Goal: Task Accomplishment & Management: Manage account settings

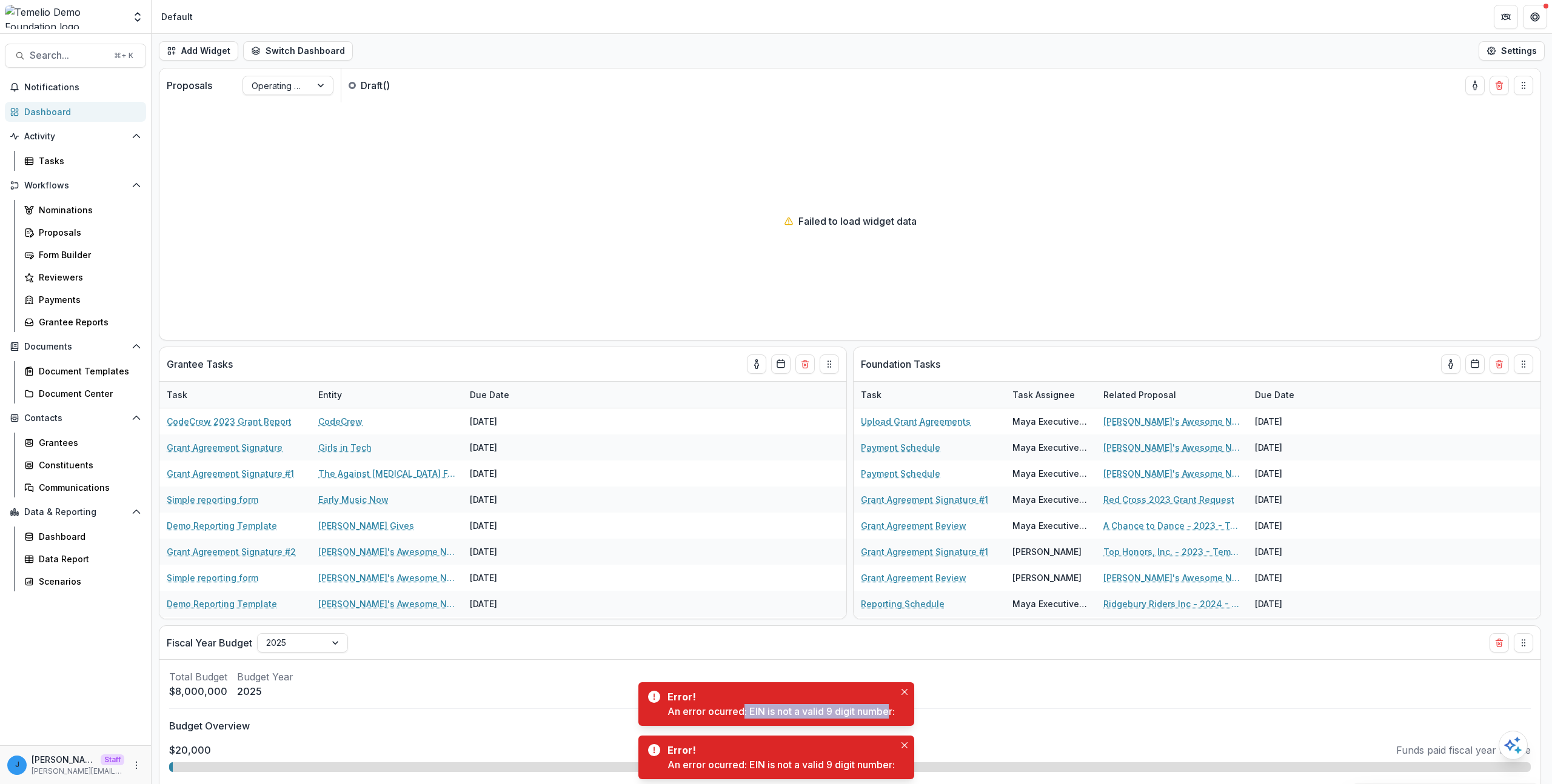
drag, startPoint x: 751, startPoint y: 714, endPoint x: 888, endPoint y: 712, distance: 137.0
click at [888, 712] on div "An error ocurred: EIN is not a valid 9 digit number:" at bounding box center [781, 711] width 227 height 15
drag, startPoint x: 898, startPoint y: 713, endPoint x: 908, endPoint y: 714, distance: 10.0
click at [908, 714] on div "Error! An error ocurred: EIN is not a valid 9 digit number:" at bounding box center [776, 704] width 276 height 43
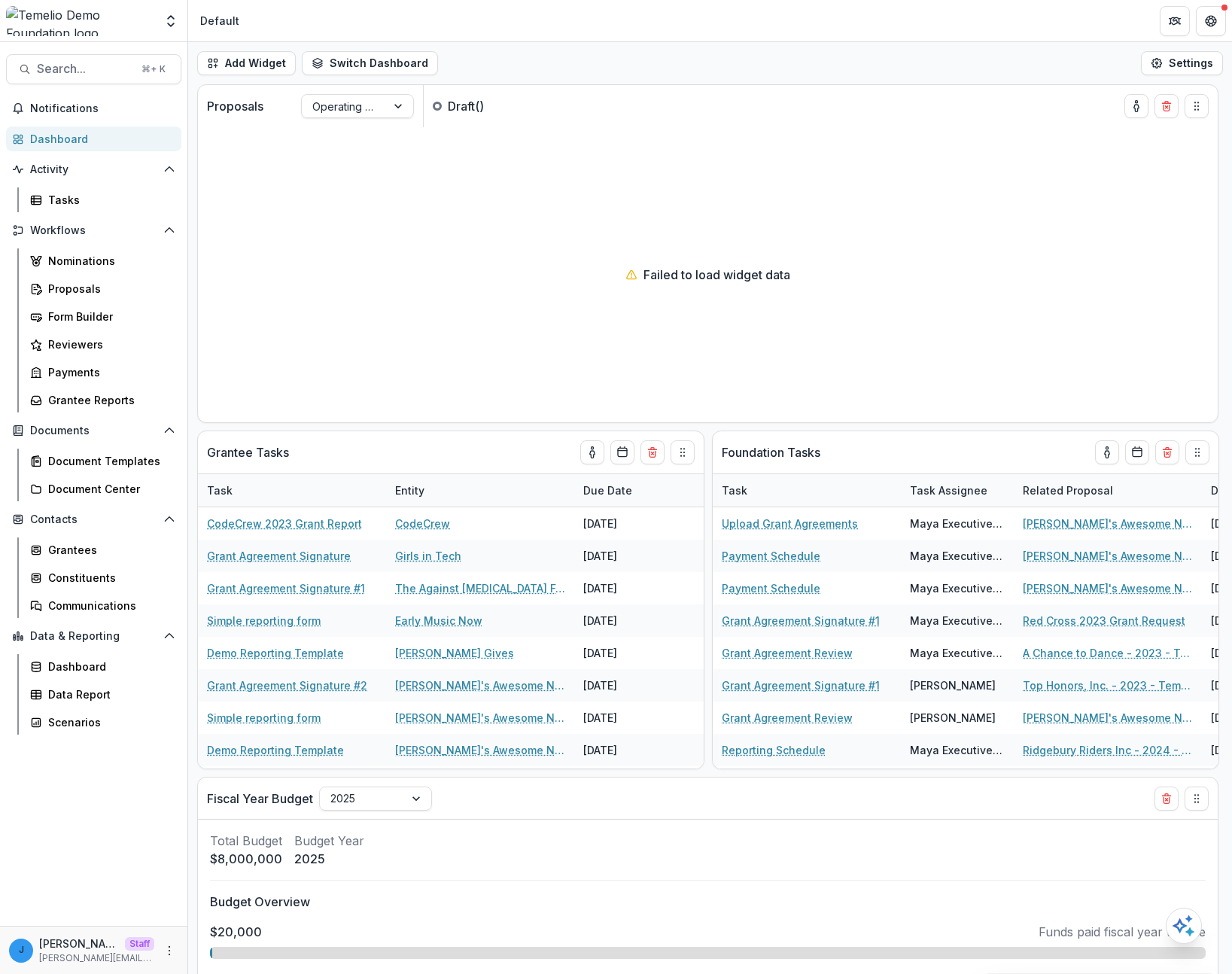
click at [127, 25] on div at bounding box center [81, 21] width 148 height 30
click at [165, 23] on icon "Open entity switcher" at bounding box center [170, 21] width 15 height 15
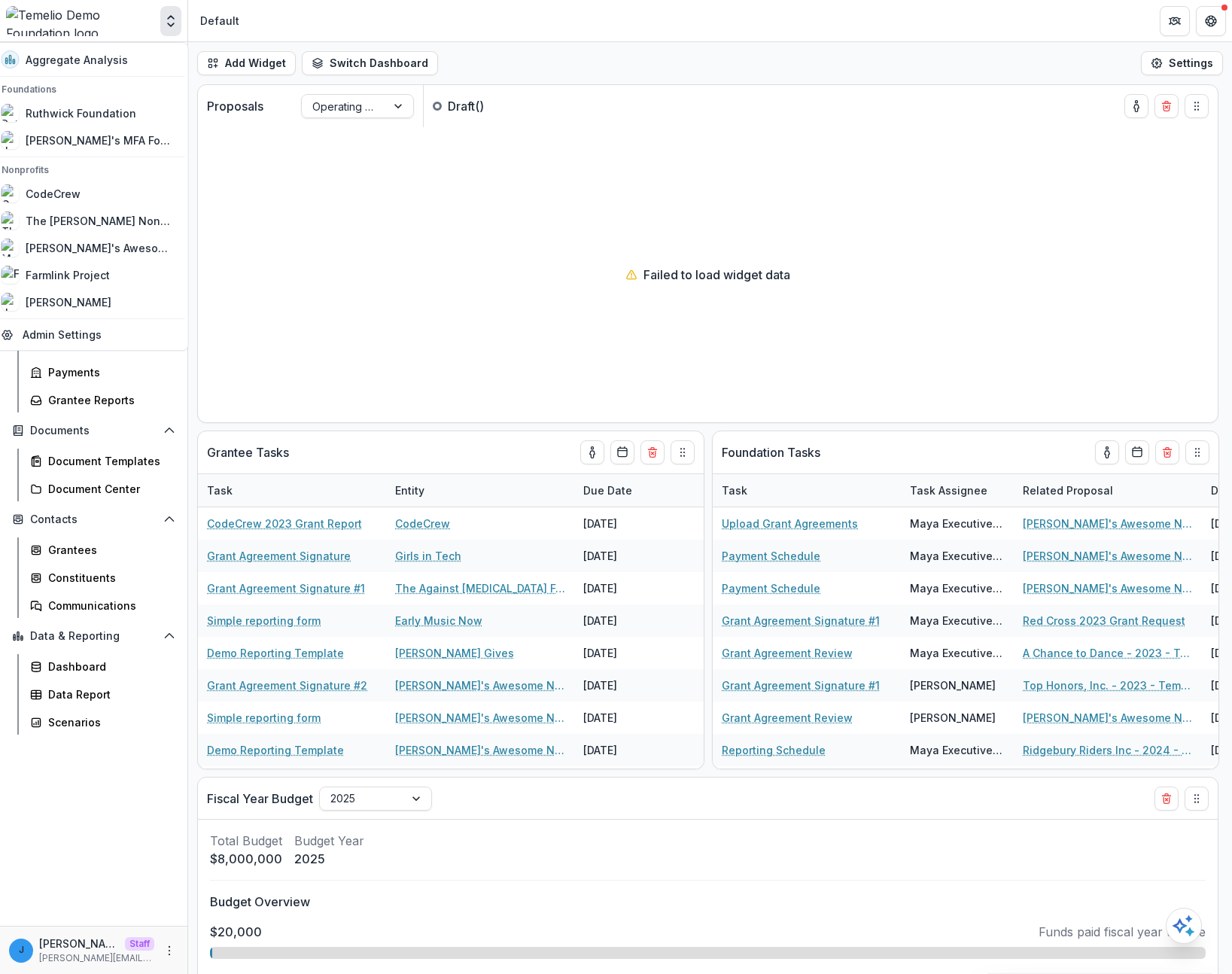
click at [165, 23] on icon "Open entity switcher" at bounding box center [170, 21] width 15 height 15
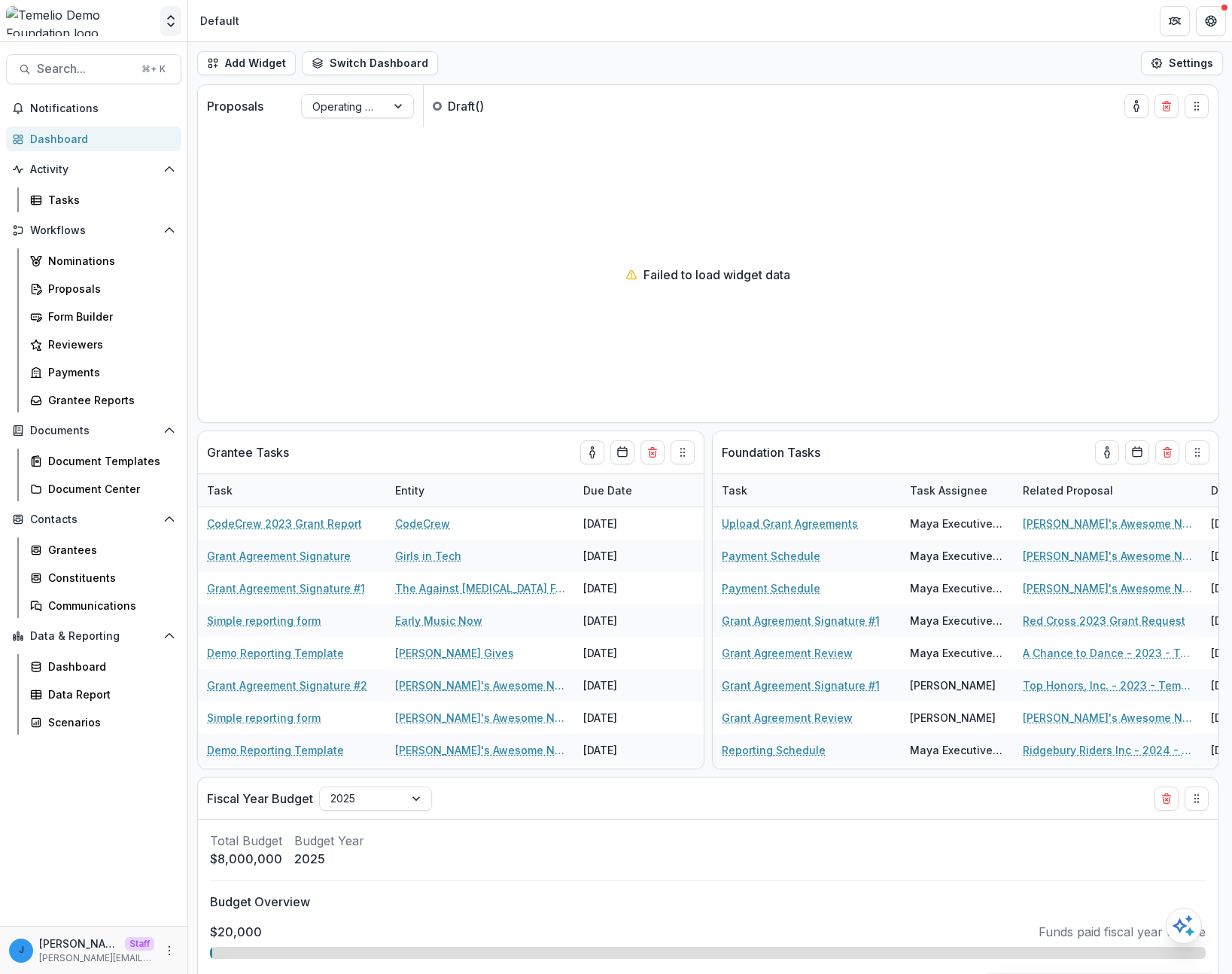
click at [165, 31] on button "Open entity switcher" at bounding box center [170, 21] width 21 height 30
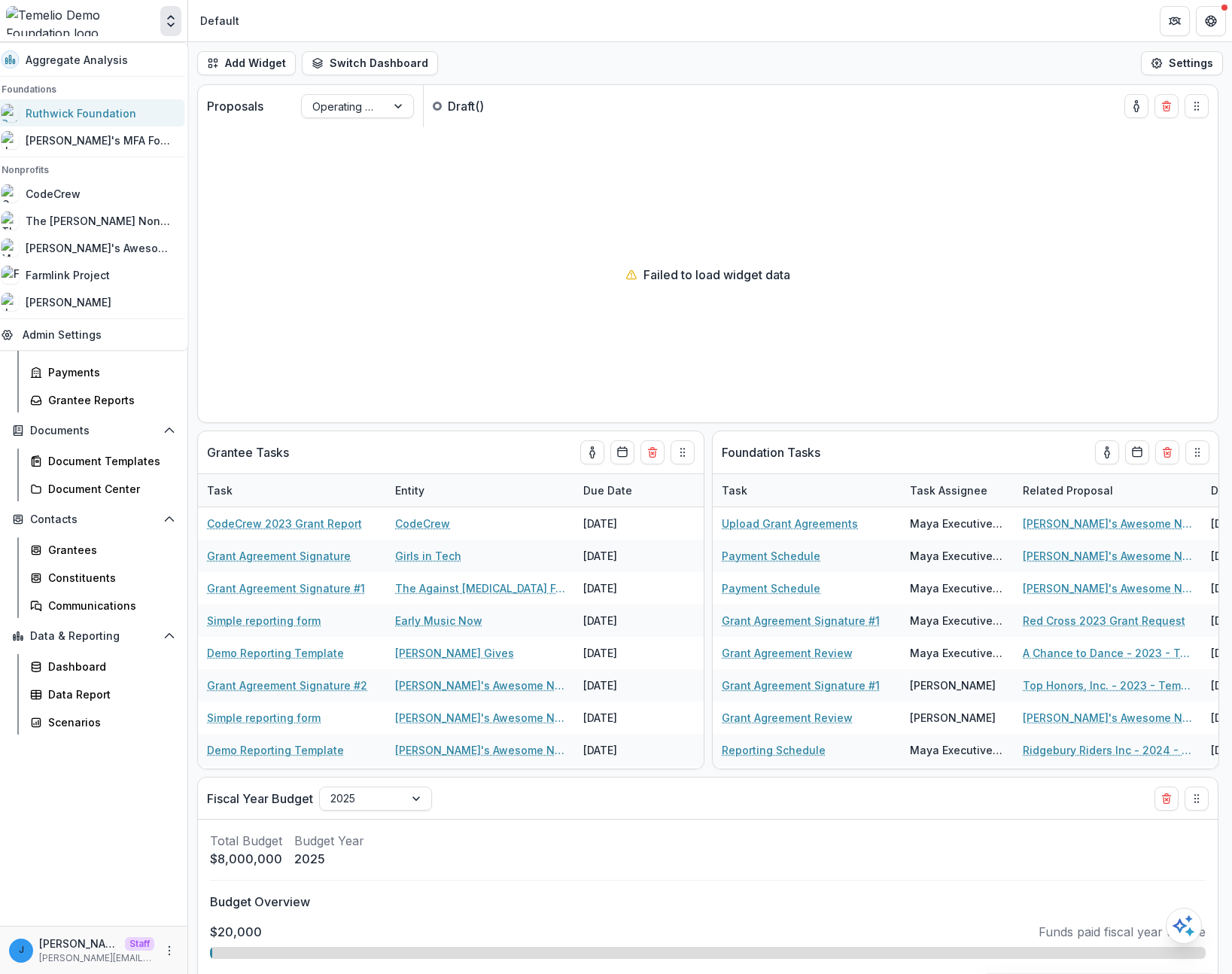
click at [133, 113] on div "Ruthwick Foundation" at bounding box center [81, 113] width 111 height 16
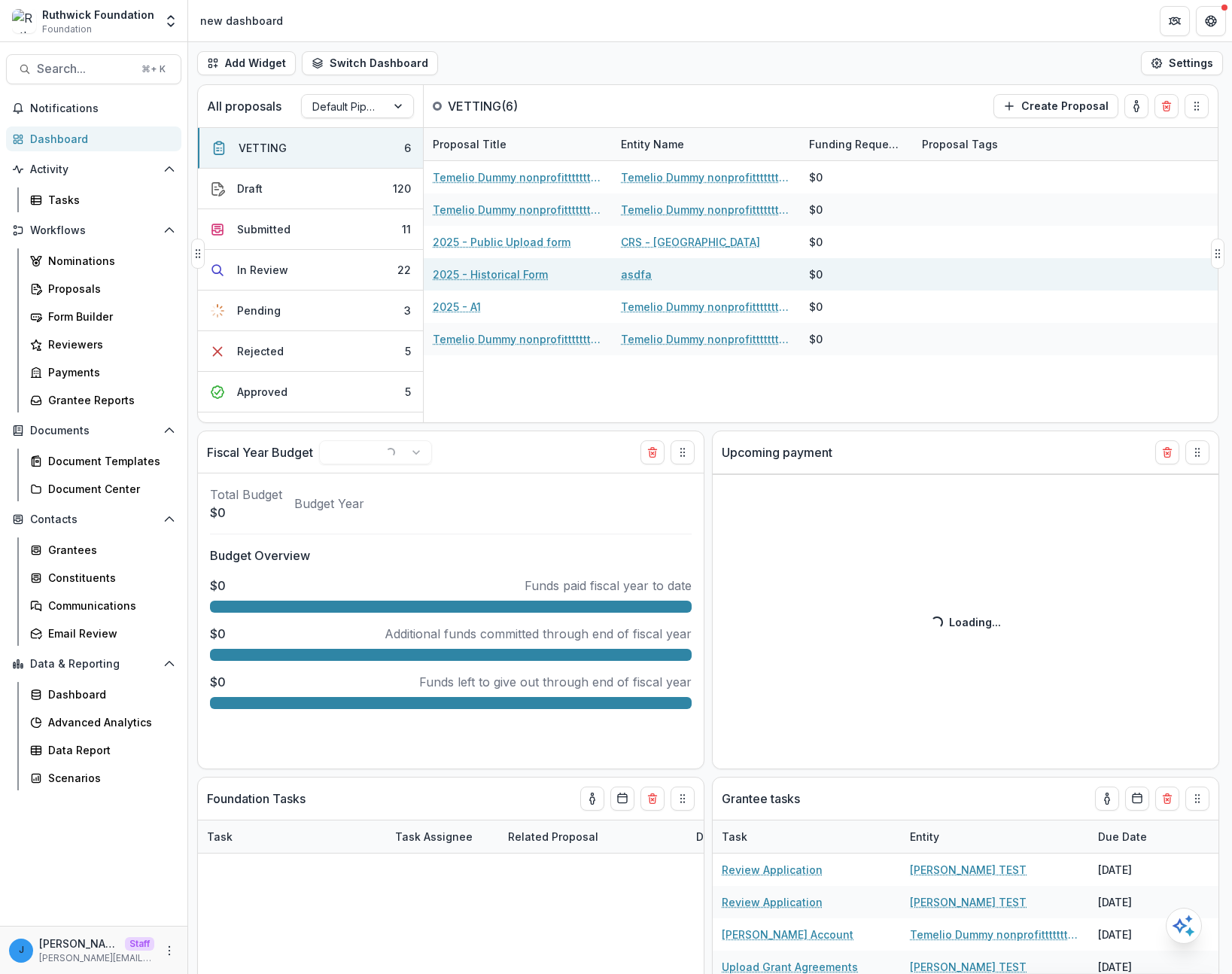
select select "******"
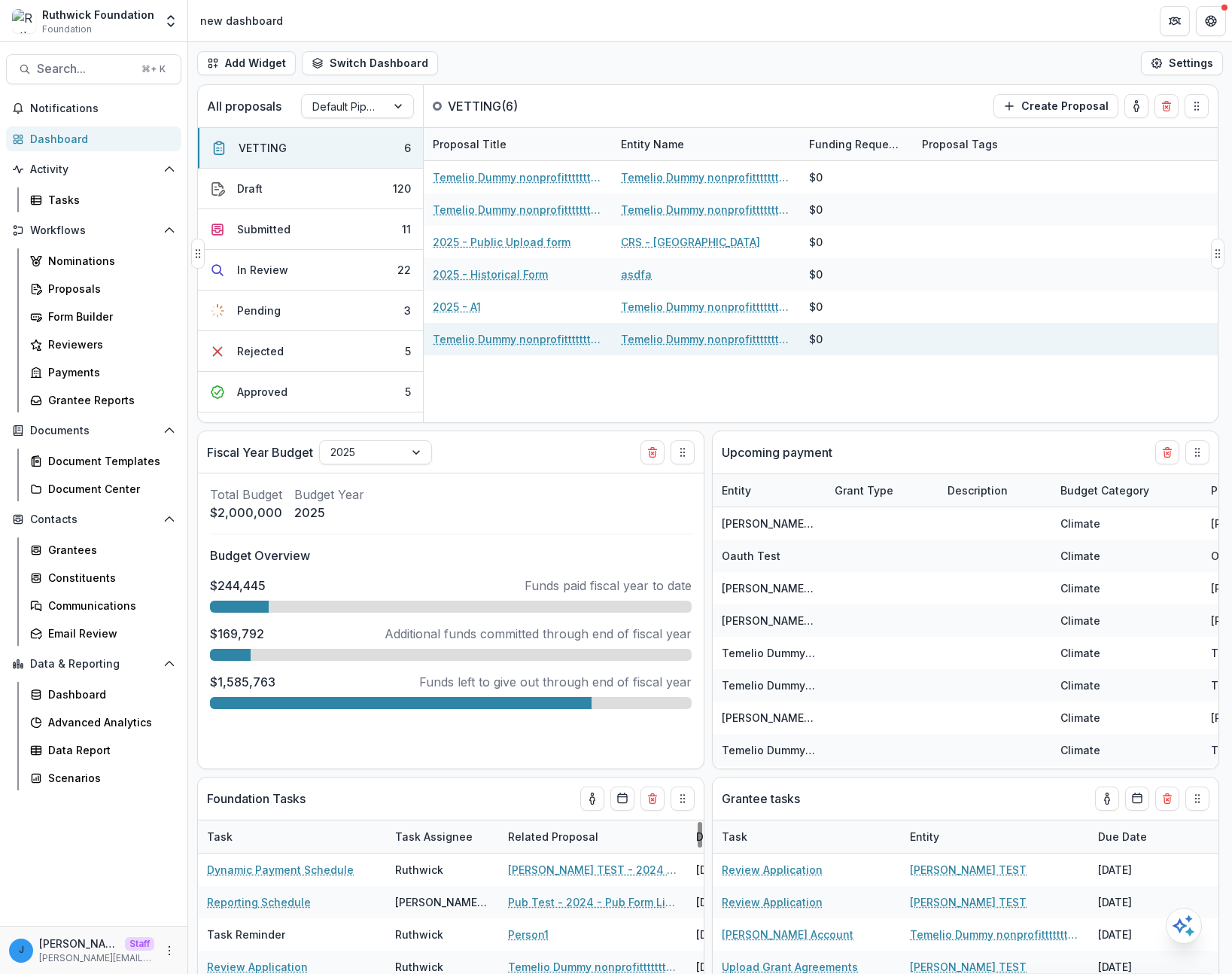
click at [904, 341] on div "$0" at bounding box center [856, 339] width 113 height 32
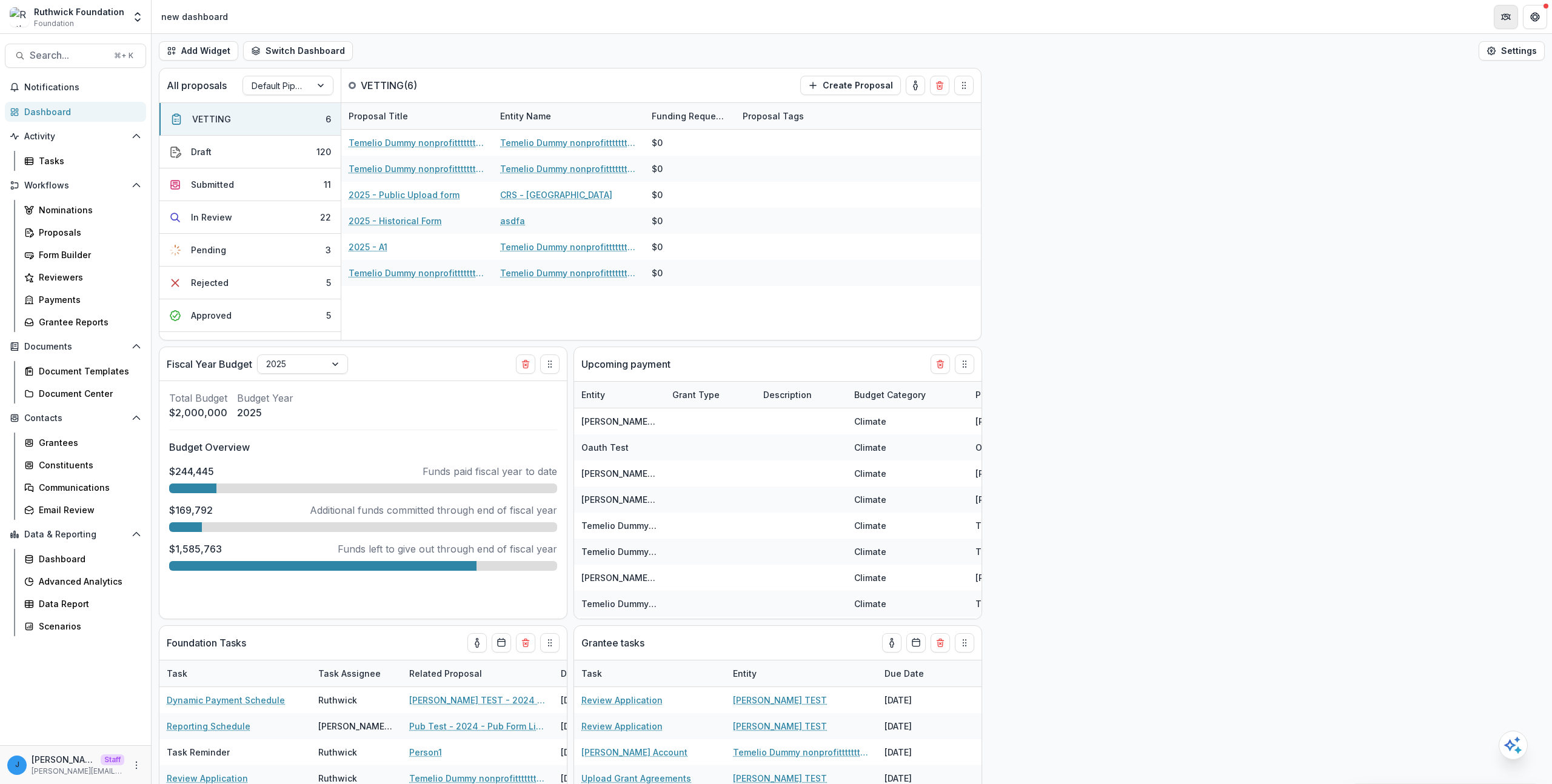
select select "******"
